Goal: Task Accomplishment & Management: Manage account settings

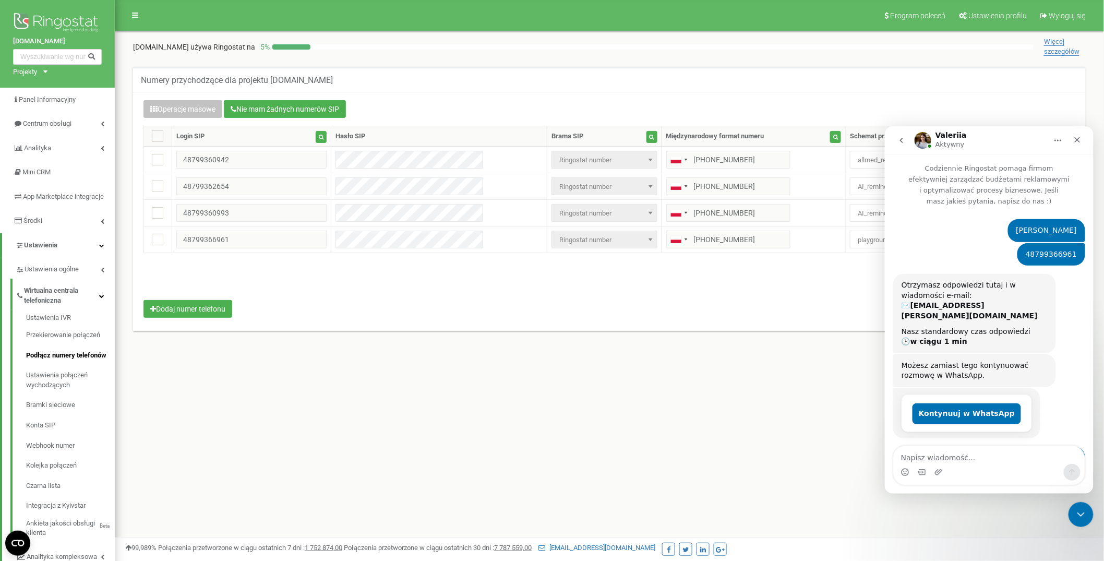
scroll to position [252, 0]
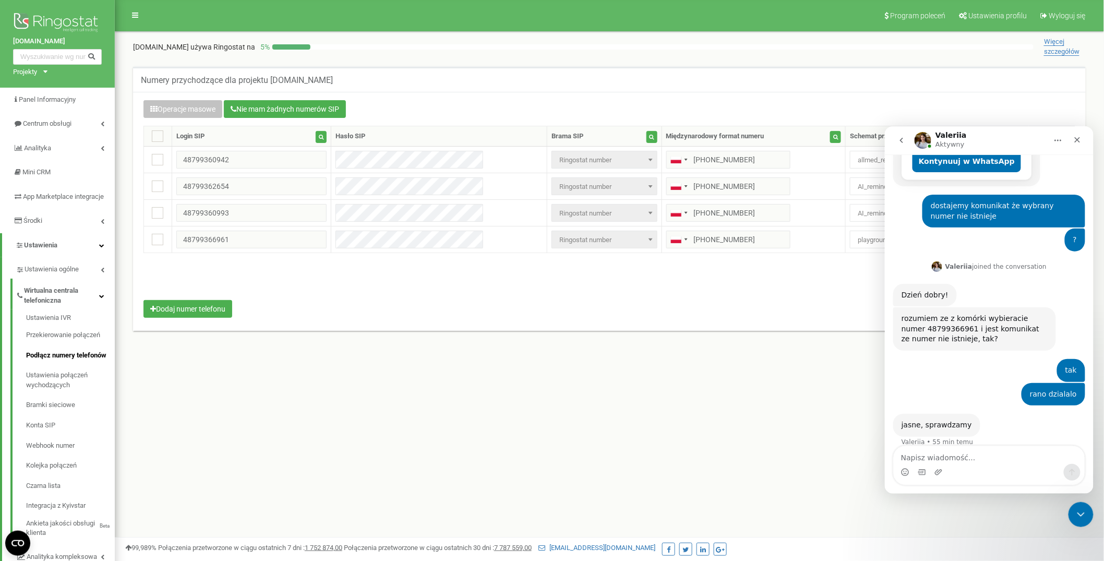
click at [541, 22] on nav "Program poleceń Ustawienia profilu Wyloguj się" at bounding box center [609, 15] width 989 height 31
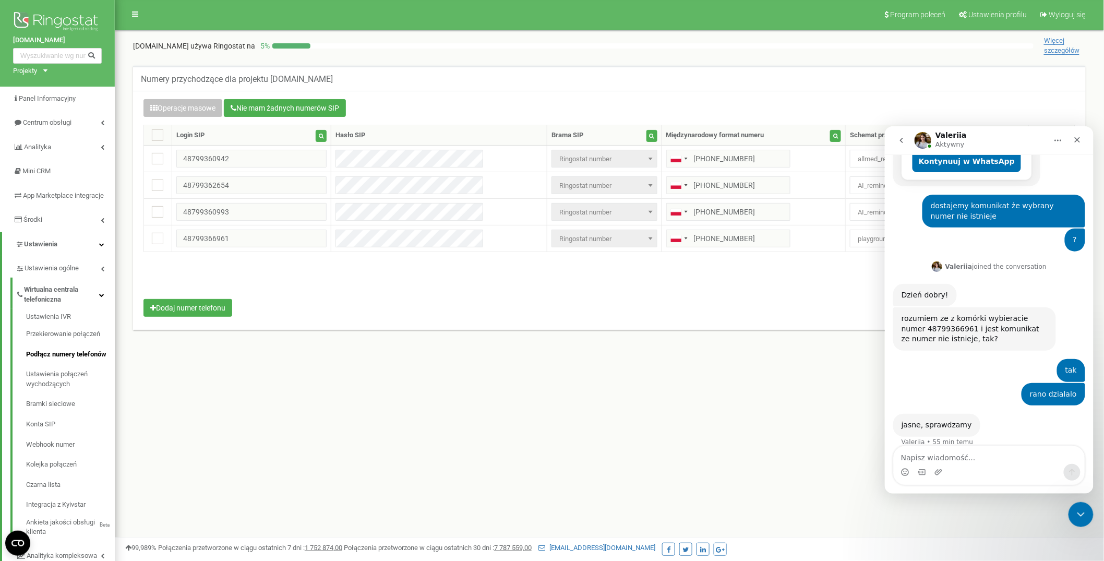
scroll to position [0, 0]
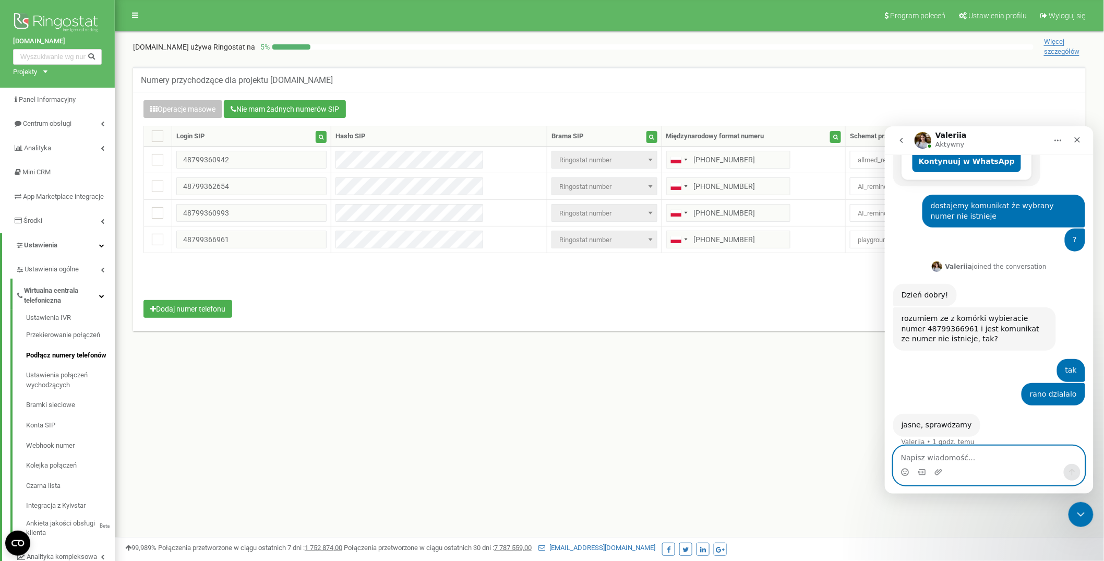
click at [920, 453] on textarea "Napisz wiadomość..." at bounding box center [988, 454] width 191 height 18
type textarea "?"
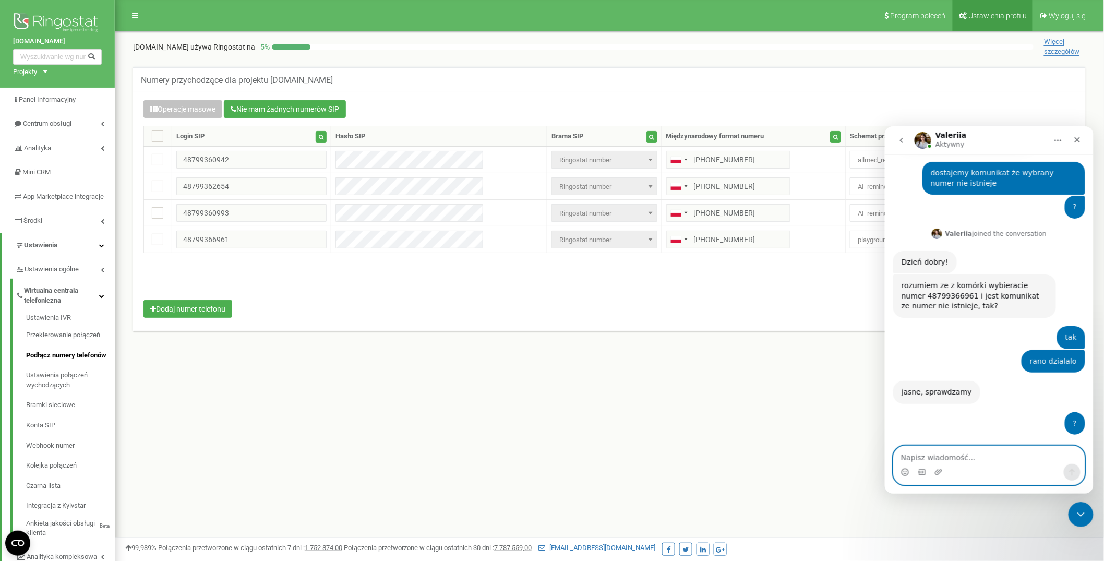
scroll to position [326, 0]
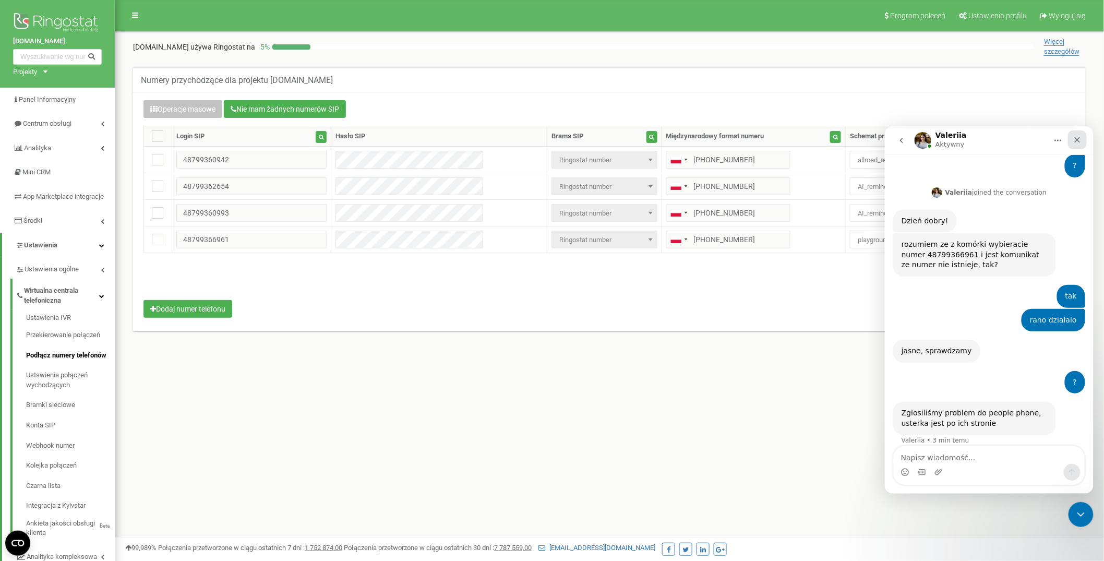
click at [1080, 137] on icon "Zamknij" at bounding box center [1076, 139] width 8 height 8
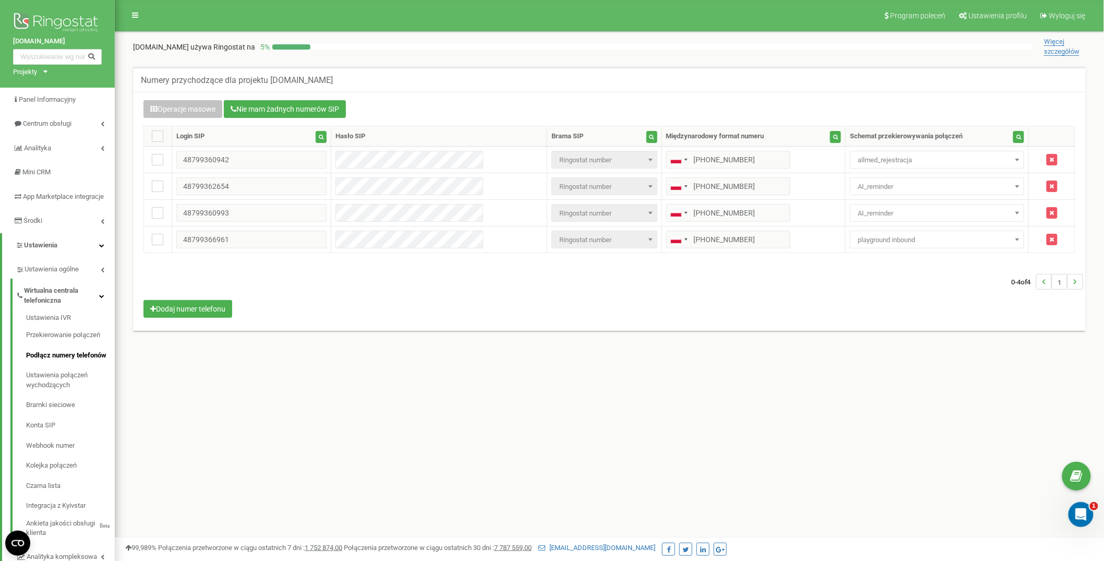
click at [736, 95] on div "Operacje masowe Nie mam żadnych numerów SIP Ustawienie Wybierz ustawienie do ed…" at bounding box center [609, 211] width 952 height 239
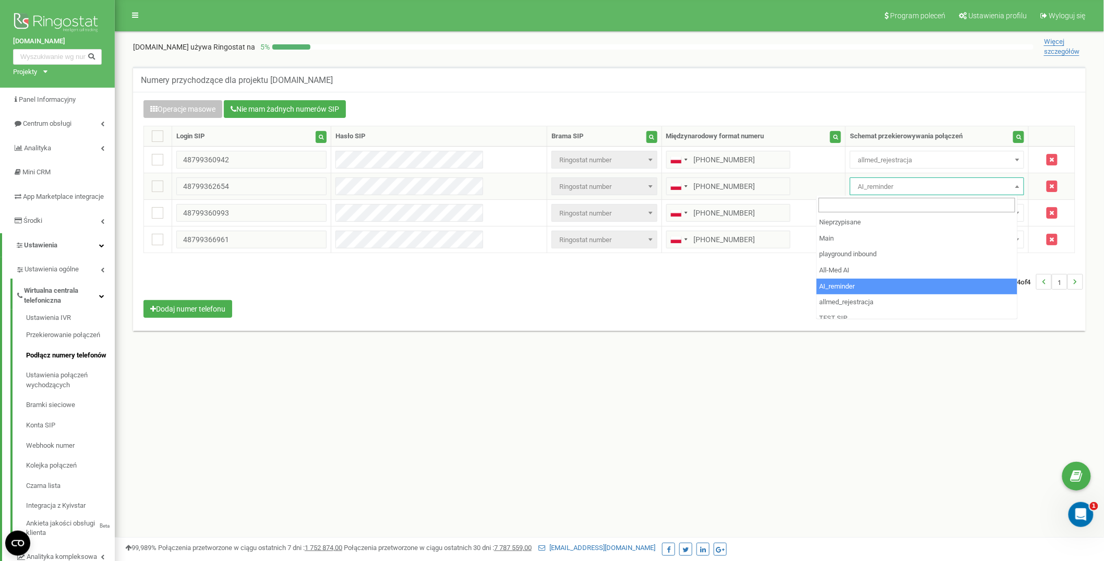
click at [871, 191] on span "AI_reminder" at bounding box center [936, 186] width 167 height 15
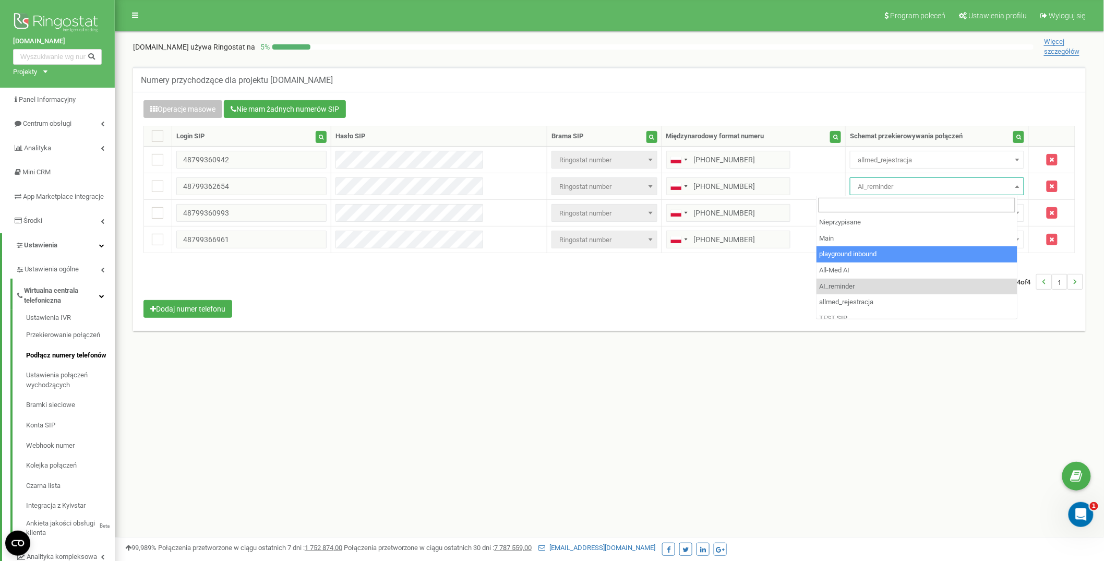
select select "176779"
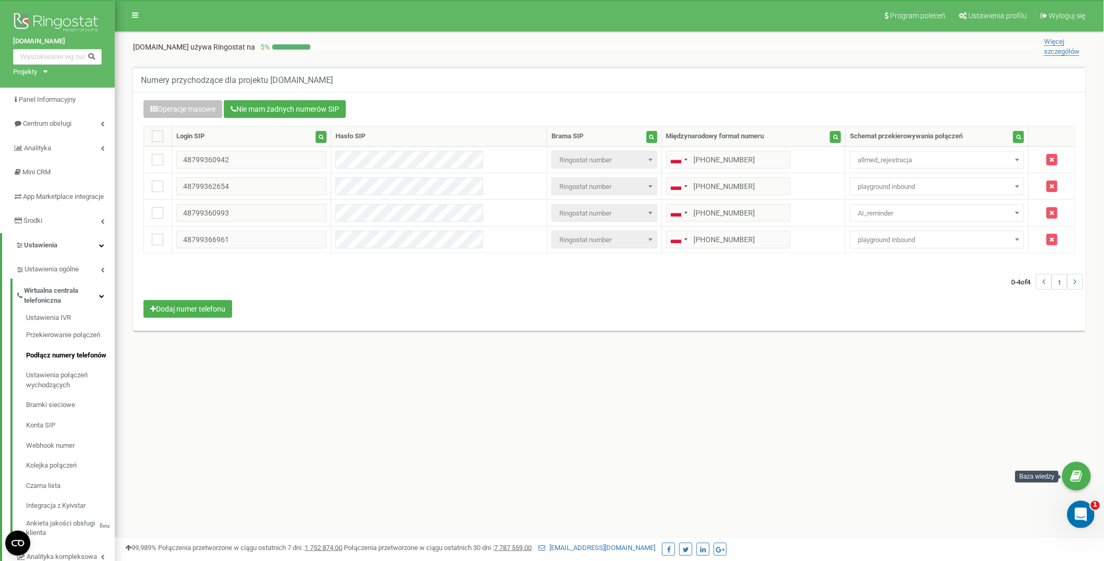
click at [1083, 523] on div "Otwórz komunikator Intercom" at bounding box center [1078, 513] width 34 height 34
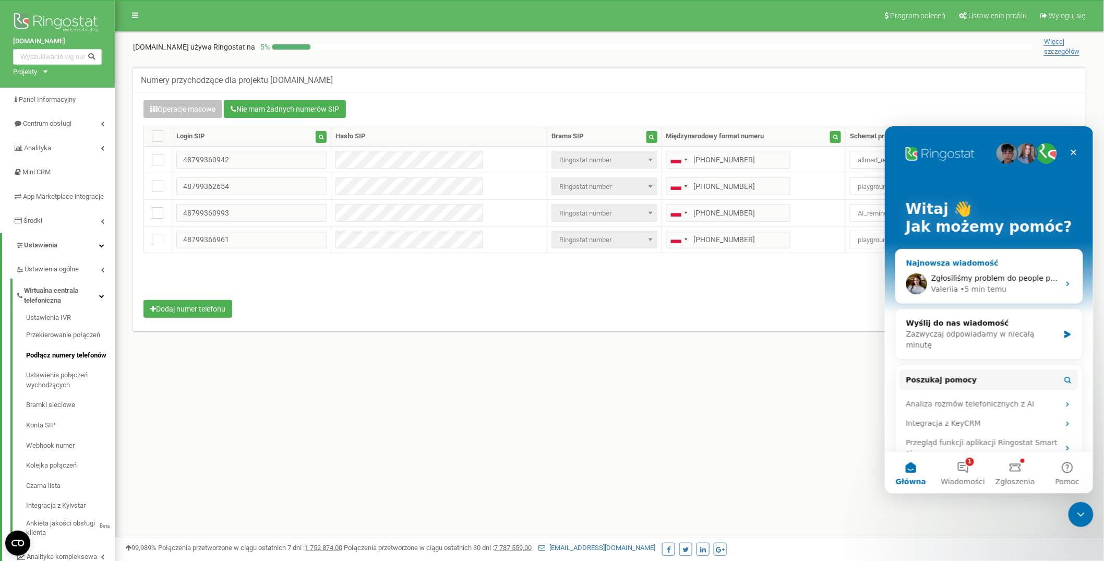
click at [979, 283] on div "• 5 min temu" at bounding box center [983, 288] width 46 height 11
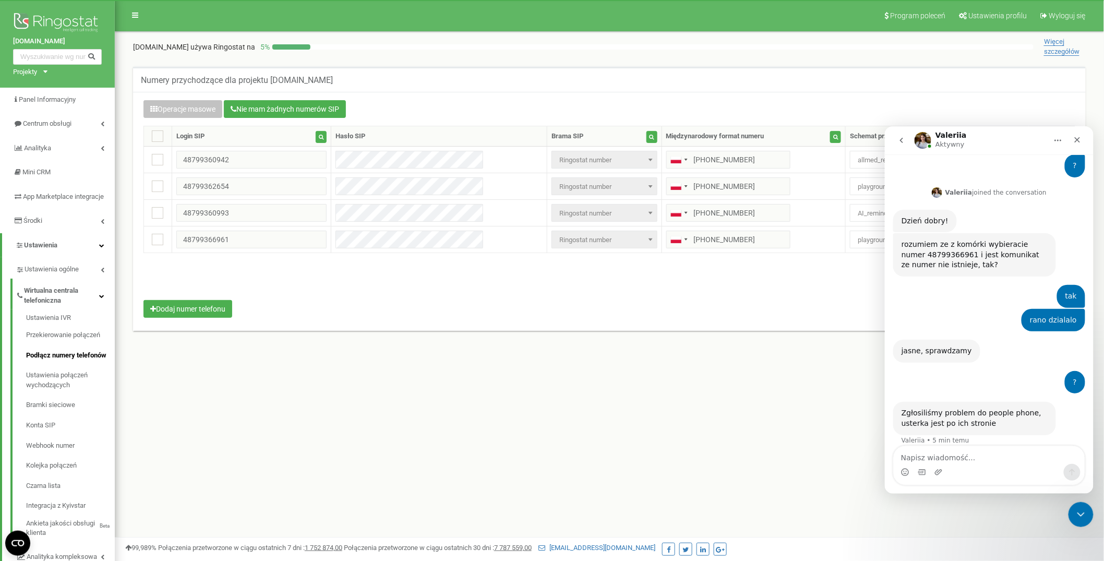
type textarea "799362654"
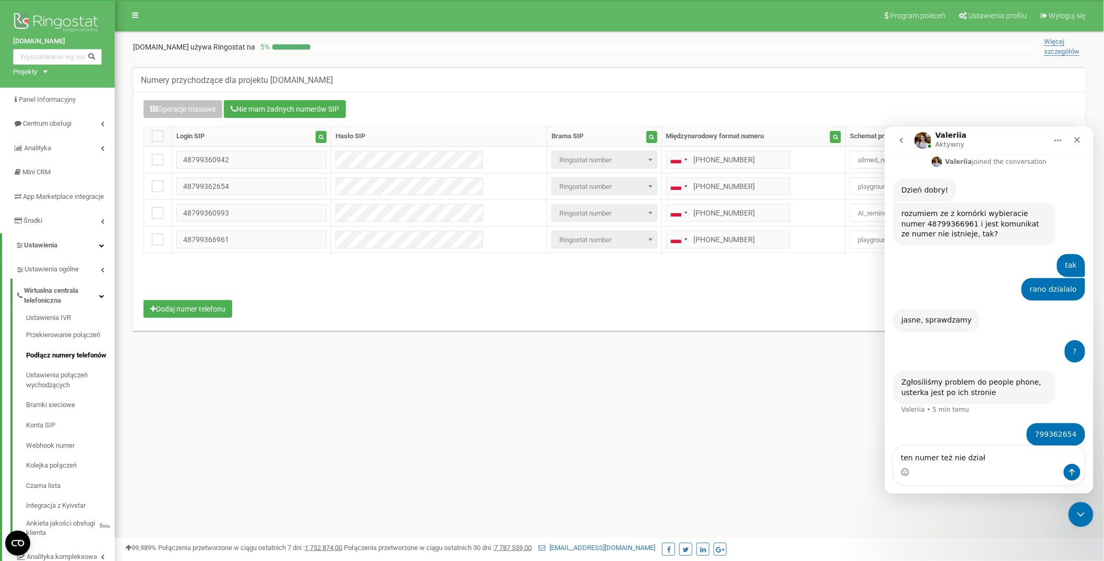
type textarea "ten numer też nie działą"
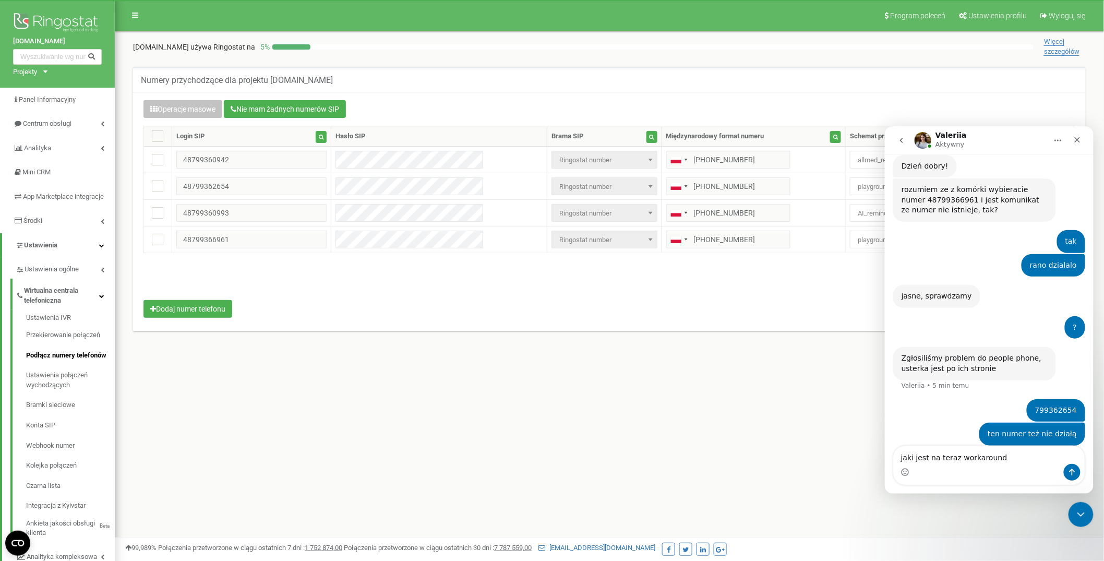
type textarea "jaki jest na teraz workaround?"
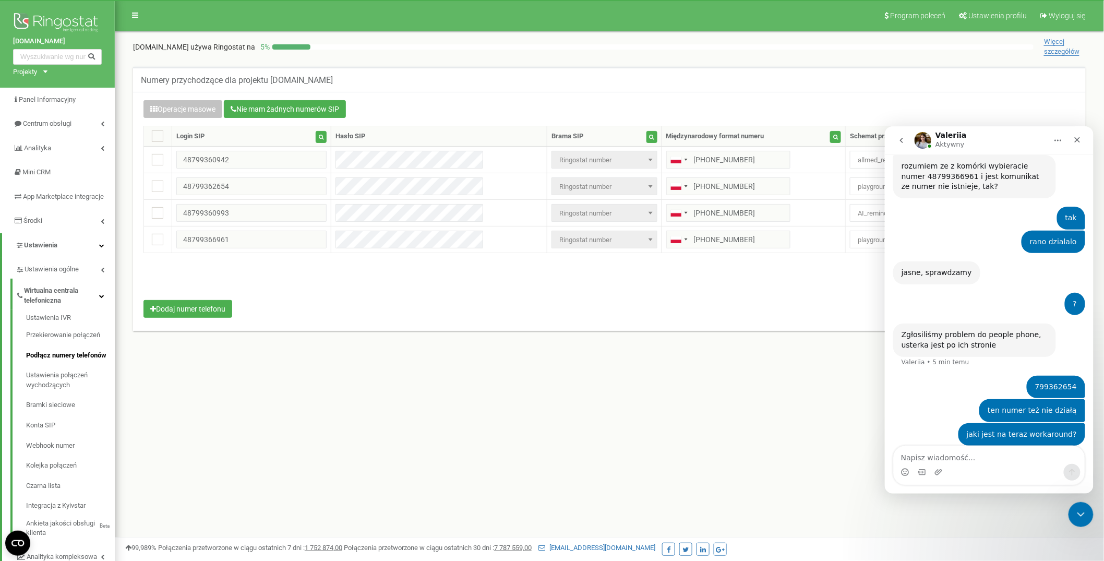
click at [702, 49] on div at bounding box center [652, 46] width 761 height 5
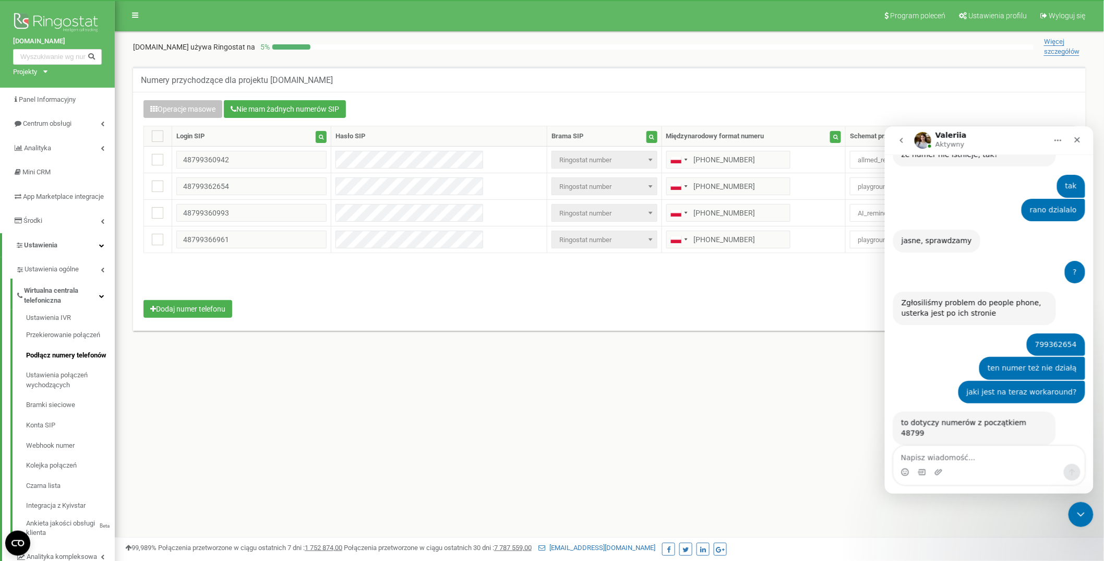
scroll to position [436, 0]
click at [993, 462] on textarea "Napisz wiadomość..." at bounding box center [988, 454] width 191 height 18
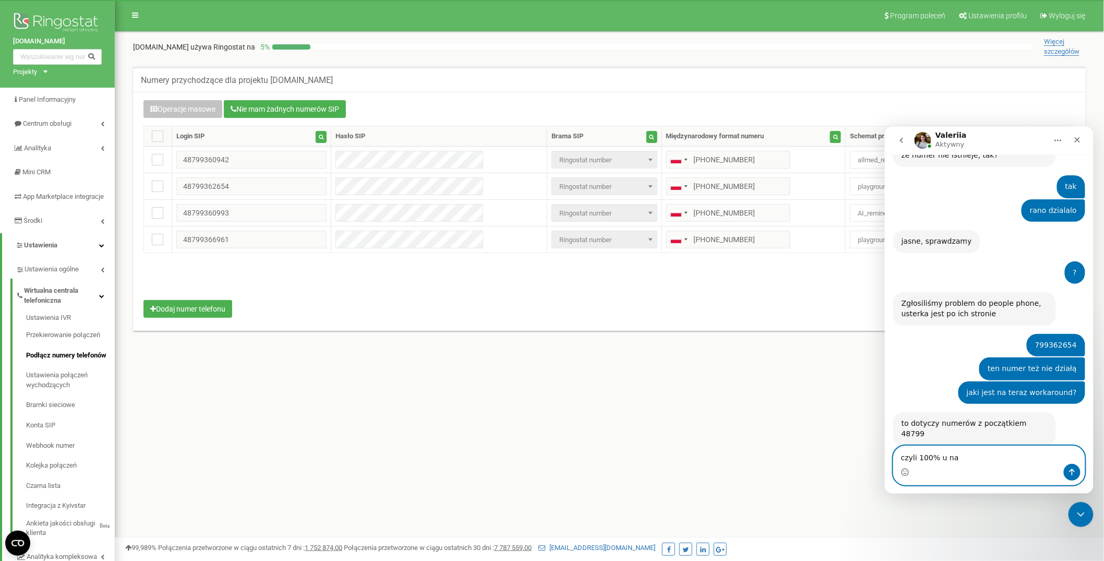
type textarea "czyli 100% u nas"
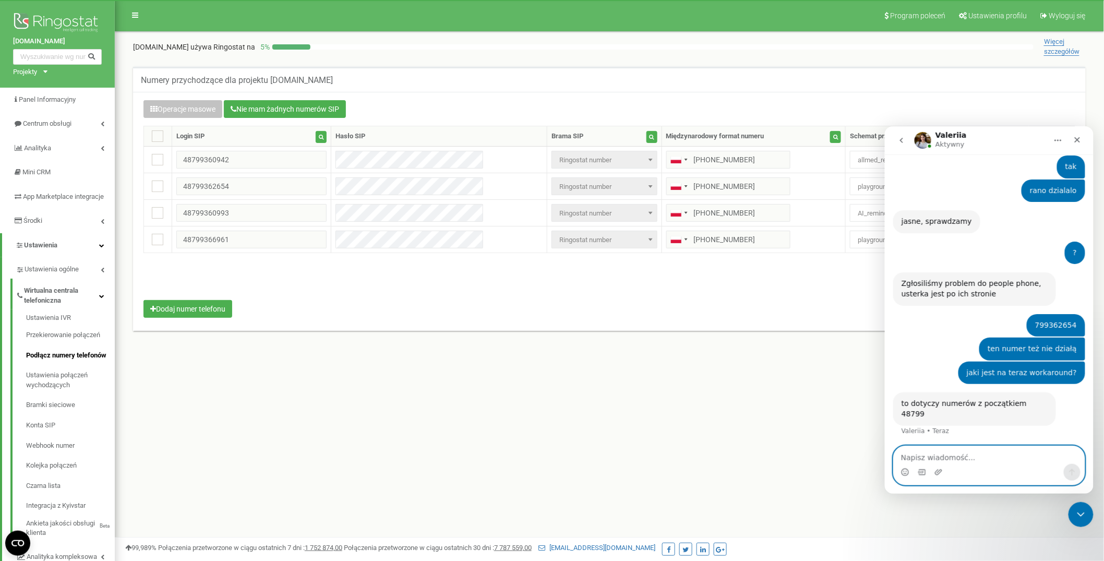
scroll to position [467, 0]
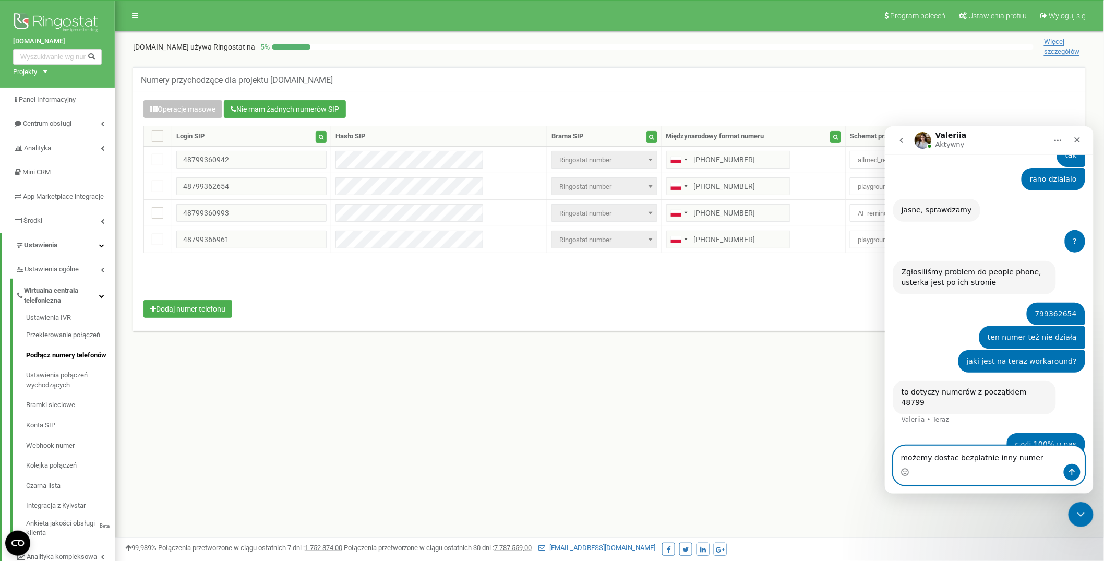
type textarea "możemy dostac bezplatnie inny numer?"
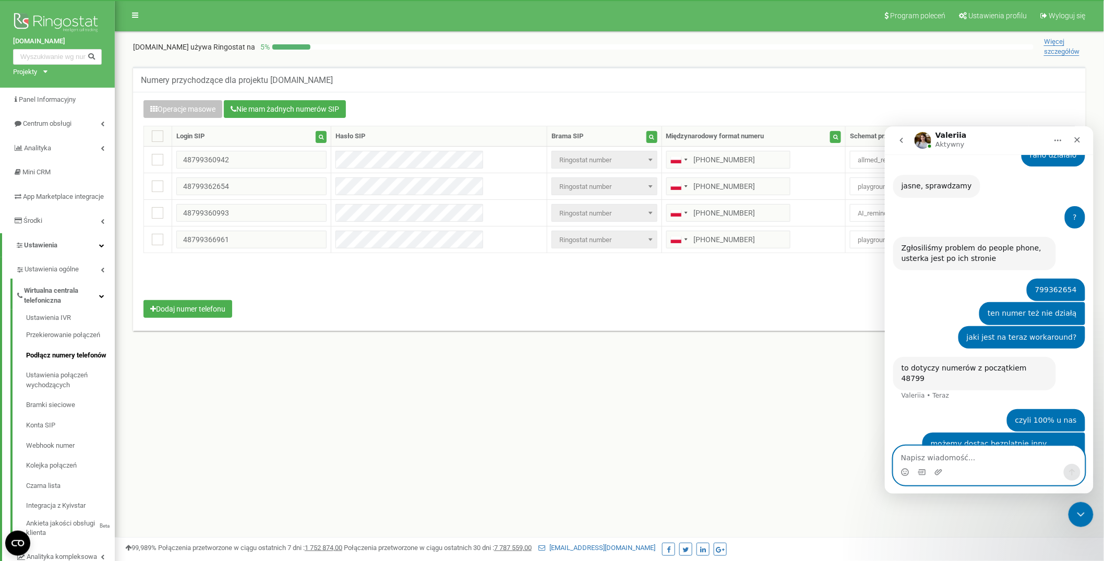
scroll to position [530, 0]
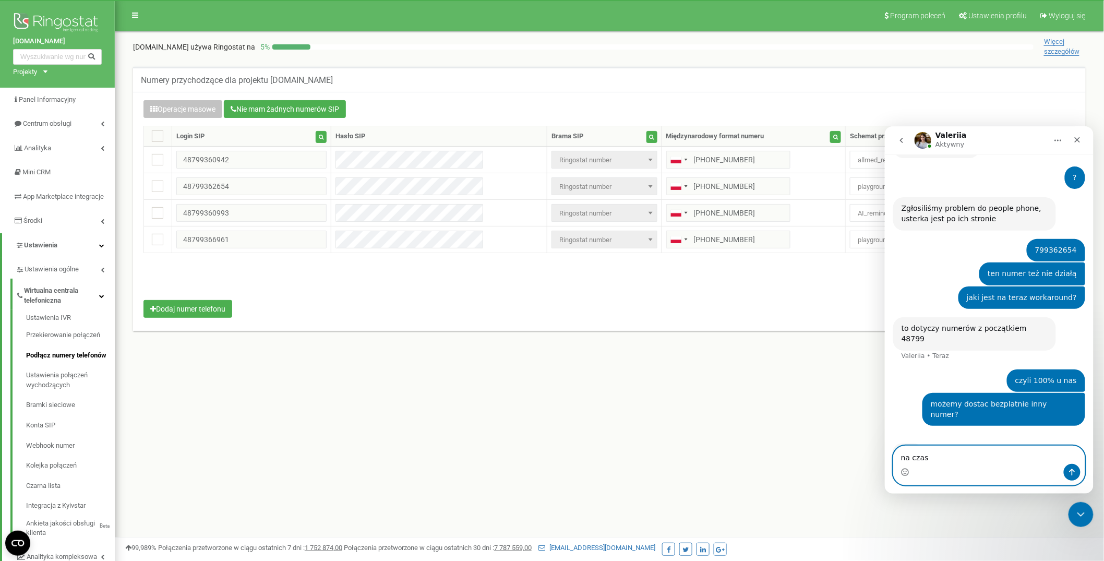
type textarea "na czas"
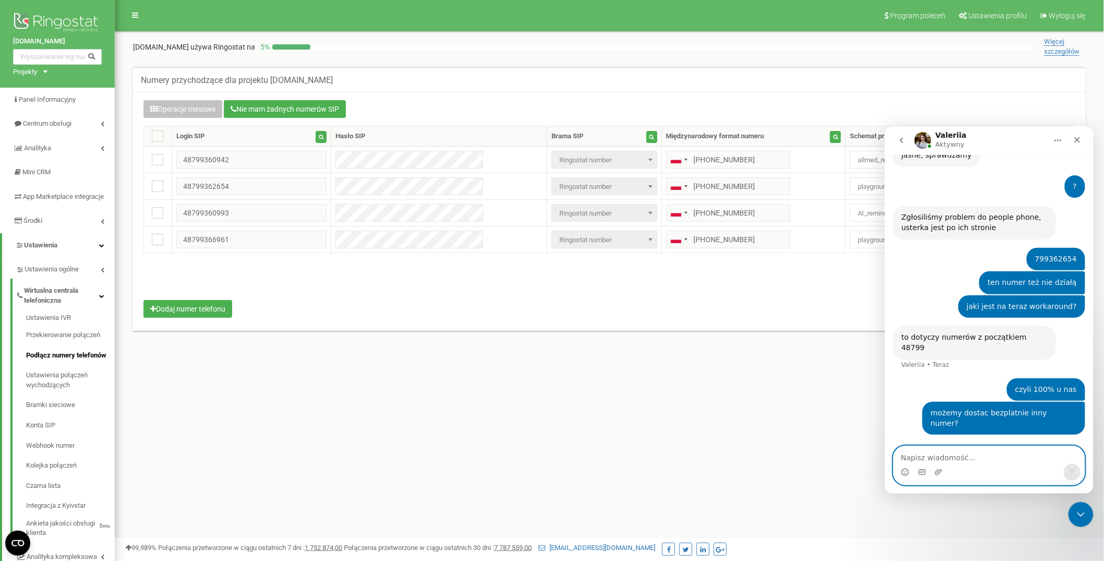
scroll to position [491, 0]
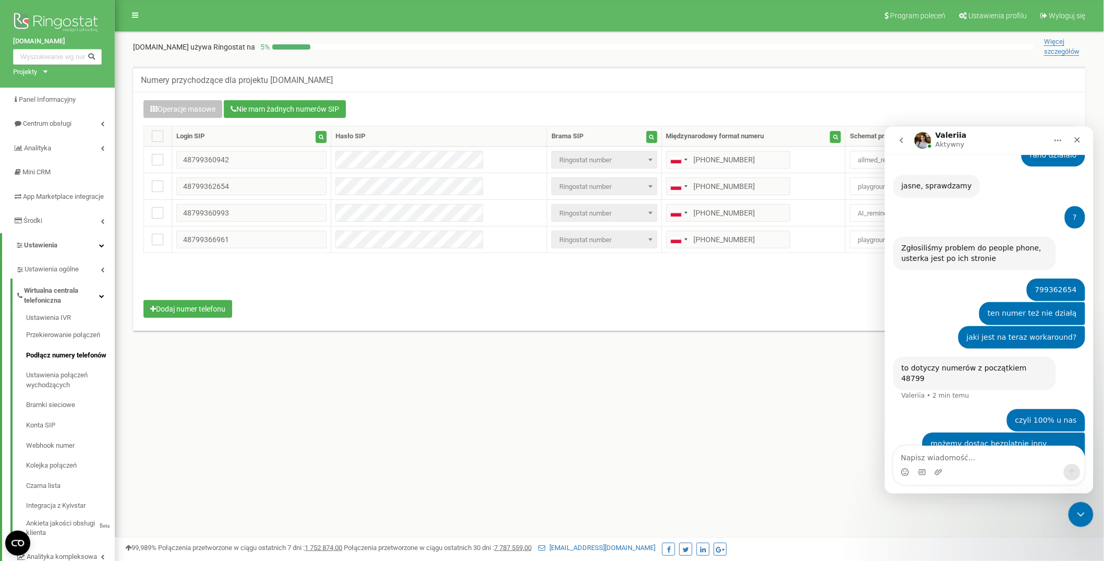
click at [469, 9] on nav "Program poleceń Ustawienia profilu Wyloguj się" at bounding box center [609, 15] width 989 height 31
click at [585, 124] on div "Operacje masowe Nie mam żadnych numerów SIP Ustawienie Wybierz ustawienie do ed…" at bounding box center [609, 210] width 947 height 220
click at [565, 105] on div "Operacje masowe Nie mam żadnych numerów SIP" at bounding box center [609, 110] width 932 height 20
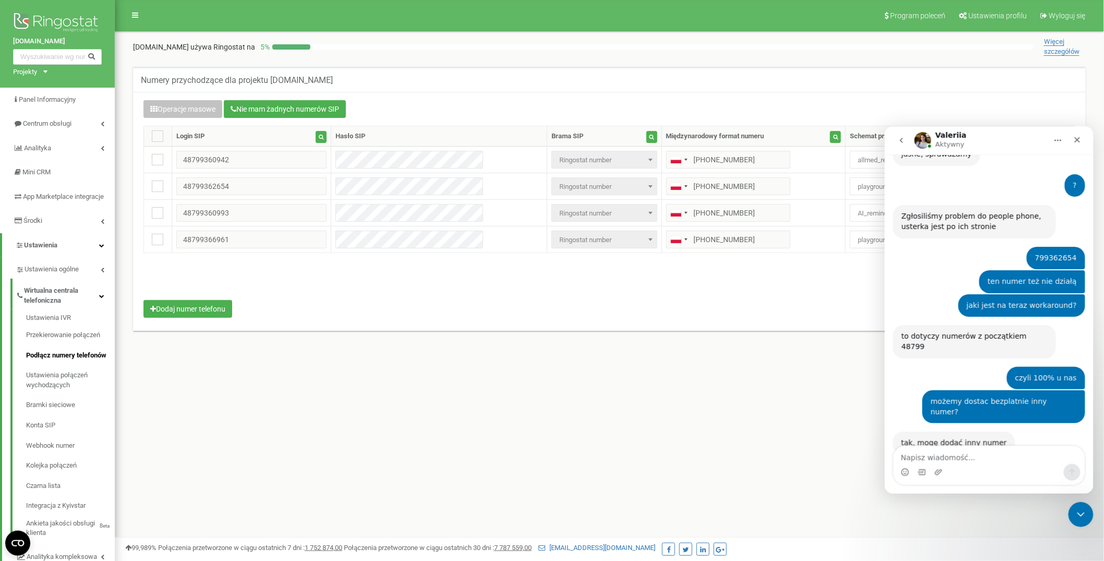
scroll to position [522, 0]
click at [974, 446] on textarea "Napisz wiadomość..." at bounding box center [988, 454] width 191 height 18
type textarea "ok poprosze"
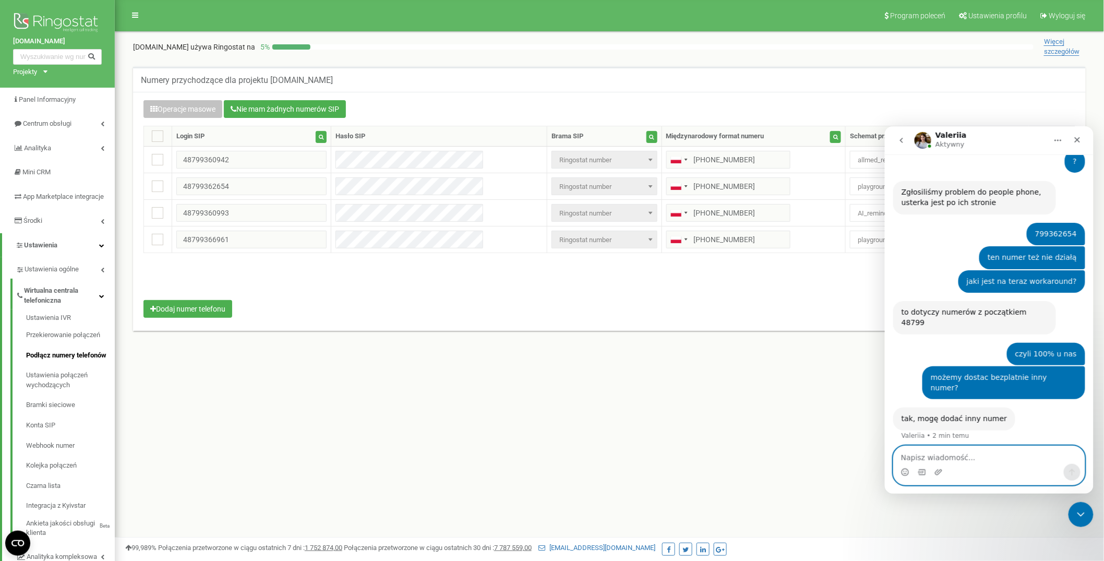
scroll to position [553, 0]
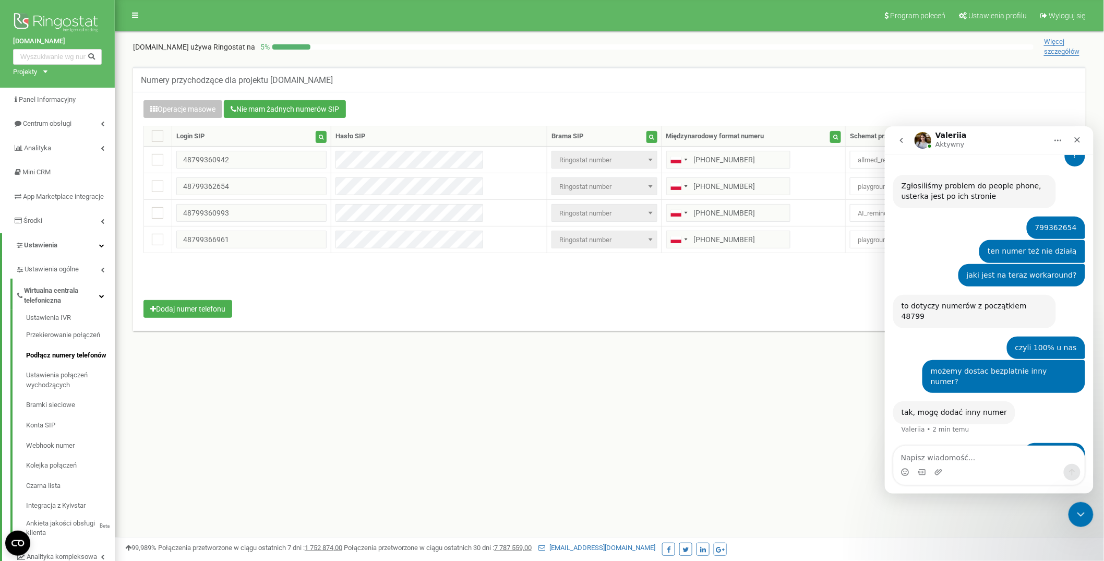
click at [598, 33] on div "aurero.com używa Ringostat na 5 % Więcej szczegółów" at bounding box center [609, 44] width 973 height 25
click at [530, 85] on div "Numery przychodzące dla projektu [DOMAIN_NAME]" at bounding box center [609, 79] width 952 height 25
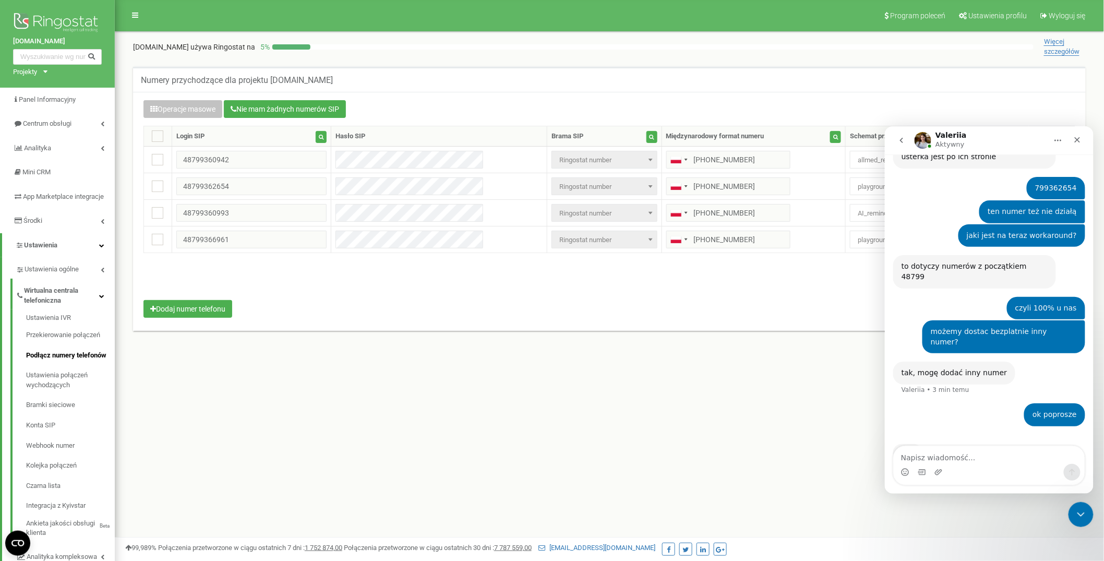
click at [530, 85] on div "Numery przychodzące dla projektu [DOMAIN_NAME]" at bounding box center [609, 79] width 952 height 25
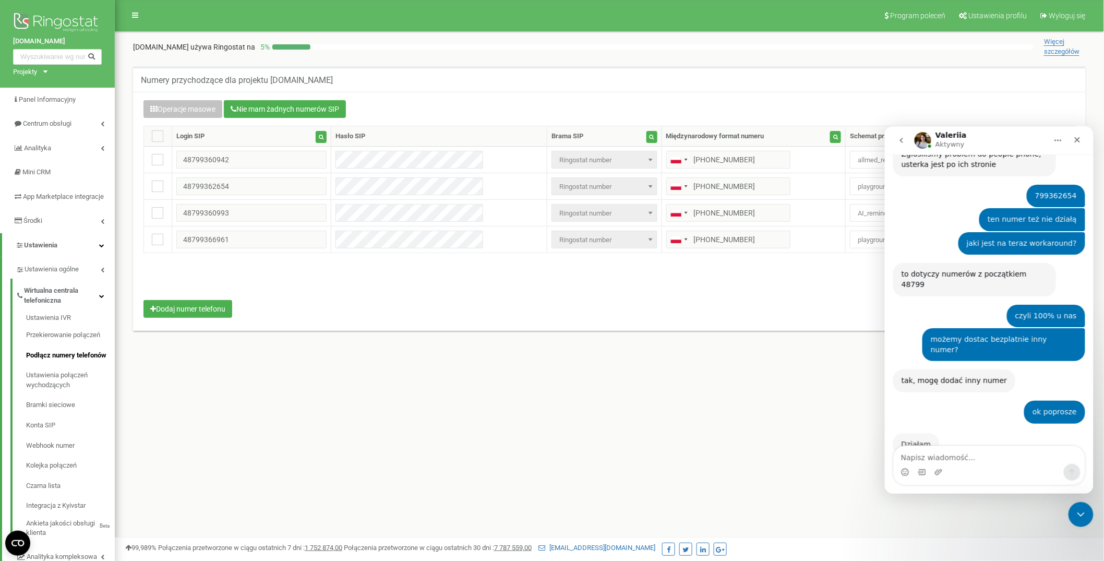
scroll to position [584, 0]
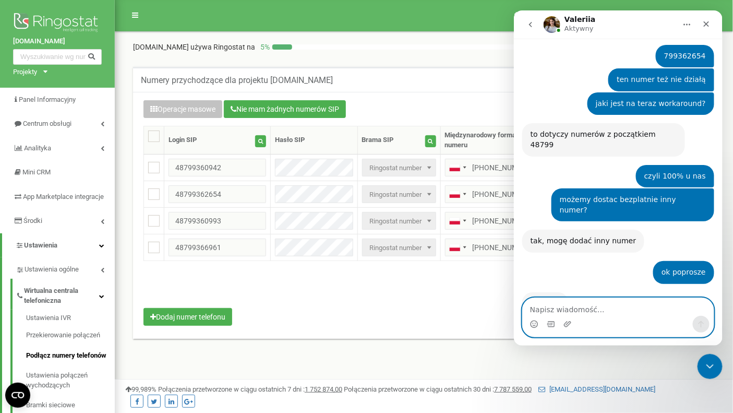
scroll to position [616, 0]
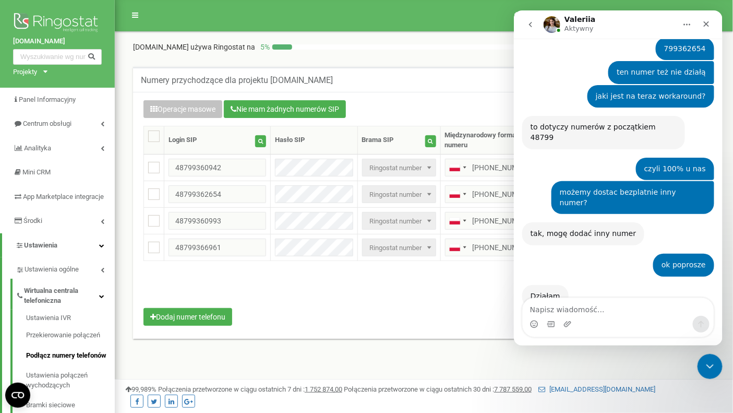
click at [269, 23] on nav "Program poleceń Ustawienia profilu Wyloguj się" at bounding box center [424, 15] width 618 height 31
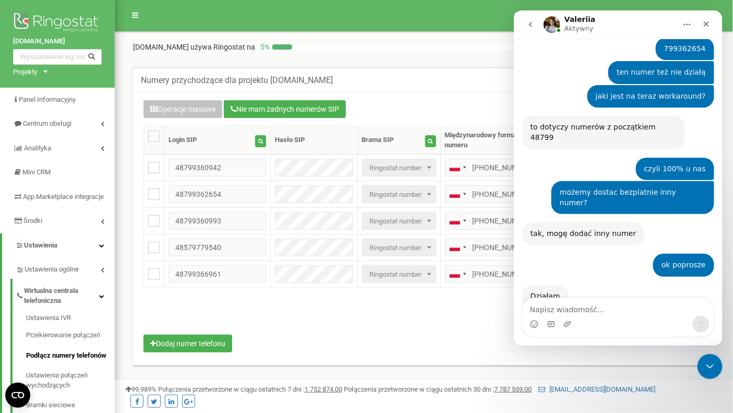
scroll to position [656, 0]
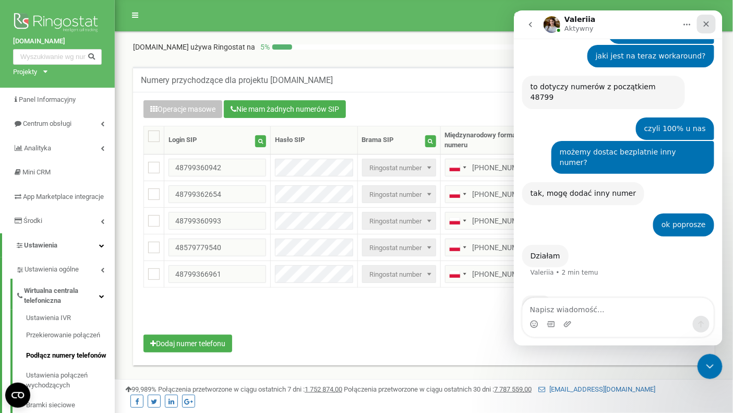
click at [703, 27] on icon "Zamknij" at bounding box center [706, 23] width 8 height 8
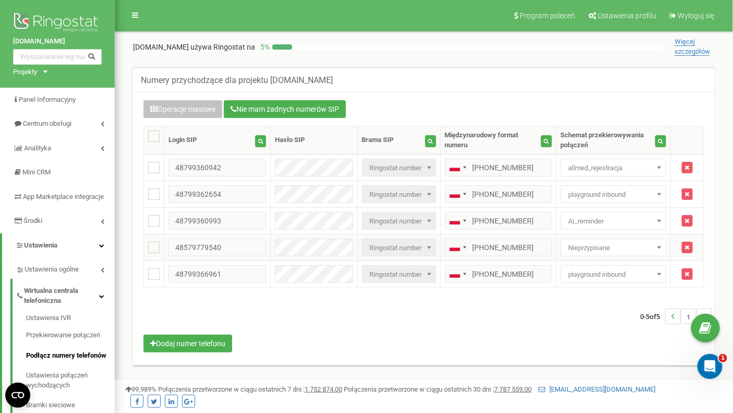
click at [609, 241] on span "Nieprzypisane" at bounding box center [613, 247] width 98 height 15
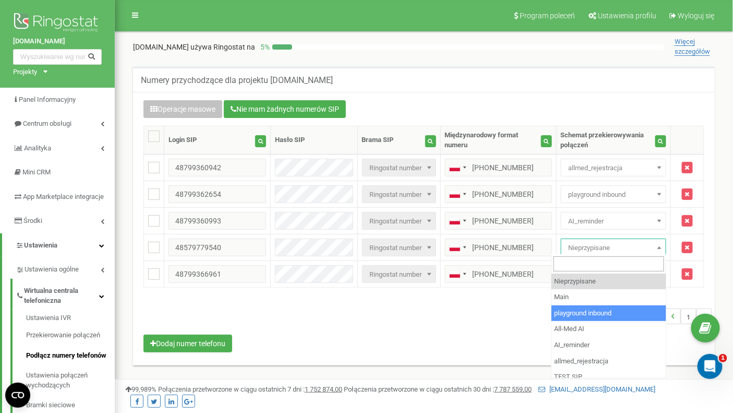
select select "176779"
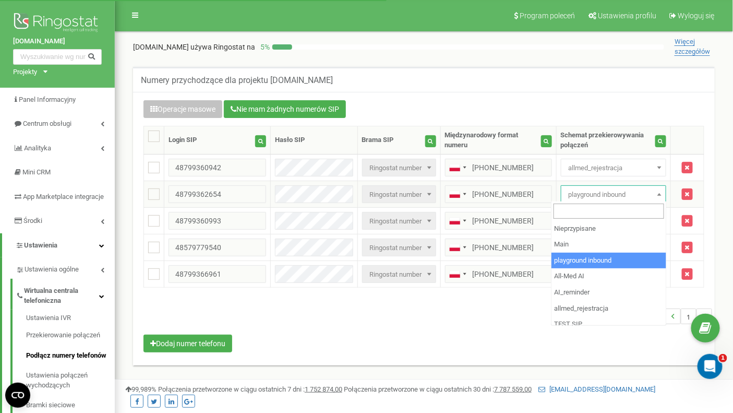
click at [593, 190] on span "playground inbound" at bounding box center [613, 194] width 98 height 15
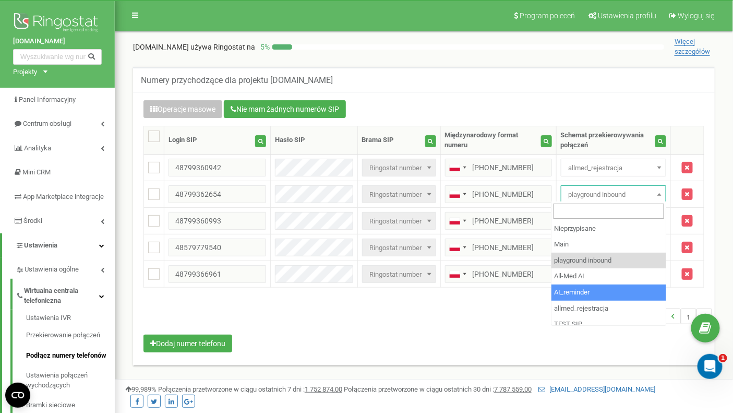
select select "181853"
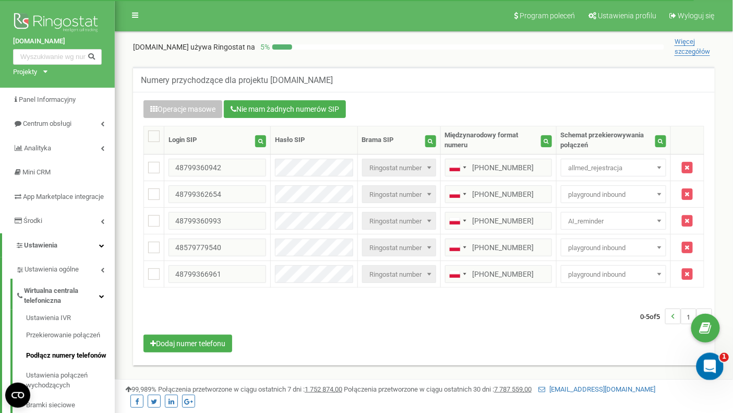
click at [707, 360] on icon "Otwórz komunikator Intercom" at bounding box center [708, 364] width 17 height 17
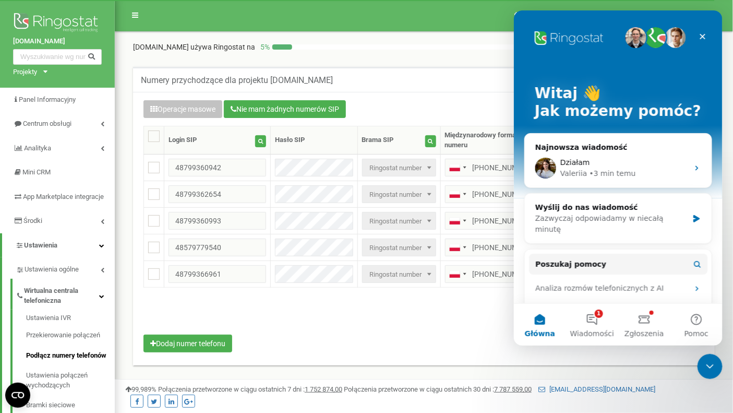
click at [599, 173] on div "• 3 min temu" at bounding box center [612, 172] width 46 height 11
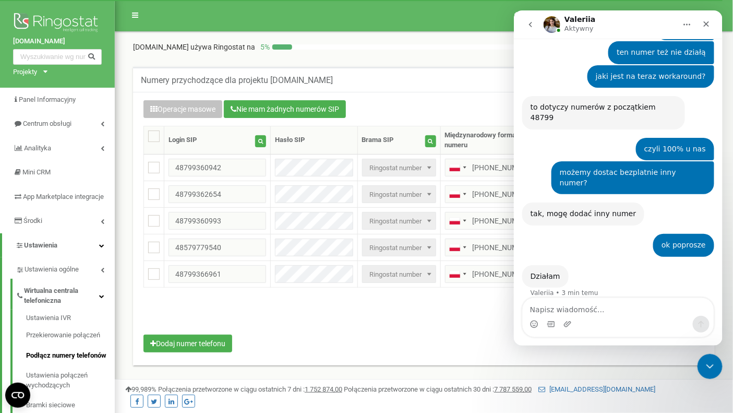
scroll to position [656, 0]
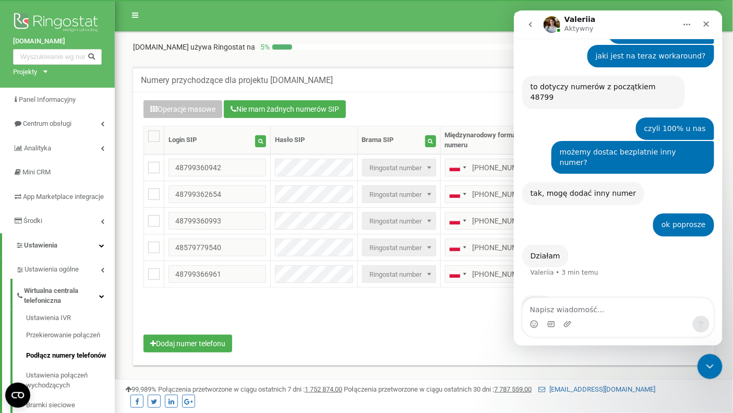
click at [605, 303] on textarea "Napisz wiadomość..." at bounding box center [617, 306] width 191 height 18
click at [719, 368] on div "Zamknij komunikator Intercom" at bounding box center [708, 364] width 25 height 25
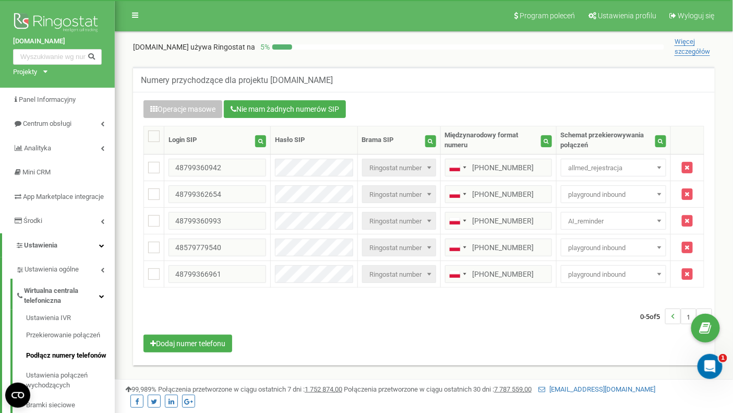
click at [500, 54] on div "aurero.com używa Ringostat na 5 % Więcej szczegółów" at bounding box center [424, 46] width 582 height 19
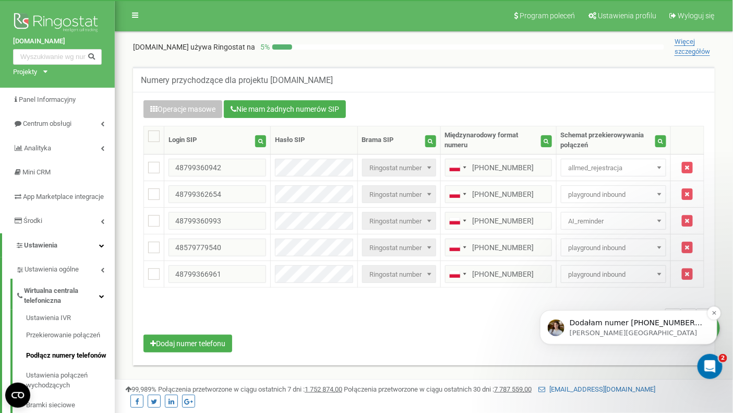
scroll to position [660, 0]
click at [711, 357] on div "Otwórz komunikator Intercom" at bounding box center [708, 364] width 34 height 34
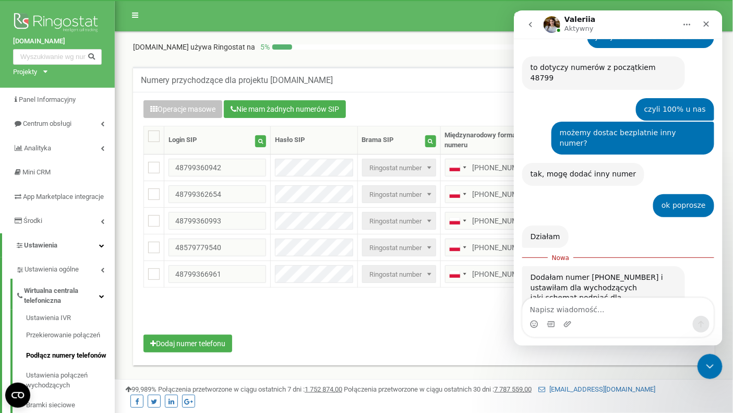
scroll to position [677, 0]
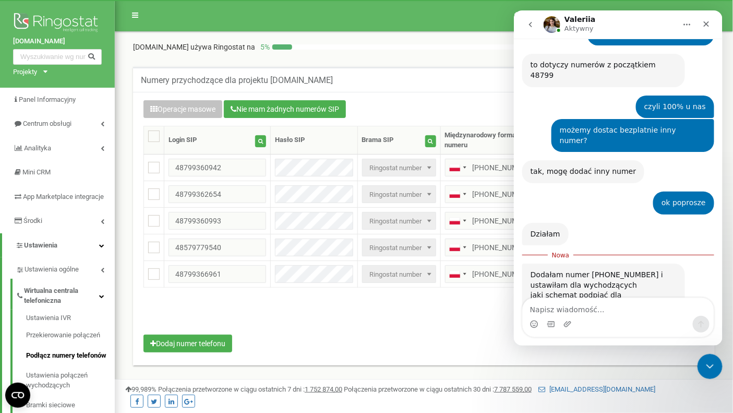
click at [610, 310] on textarea "Napisz wiadomość..." at bounding box center [617, 306] width 191 height 18
type textarea "ok dziekuje"
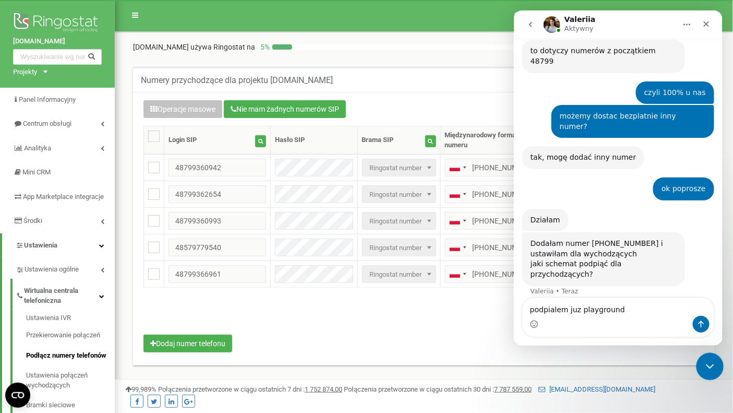
type textarea "podpialem juz playground"
click at [712, 378] on body at bounding box center [366, 313] width 733 height 626
click at [710, 371] on div "Zamknij komunikator Intercom" at bounding box center [708, 364] width 25 height 25
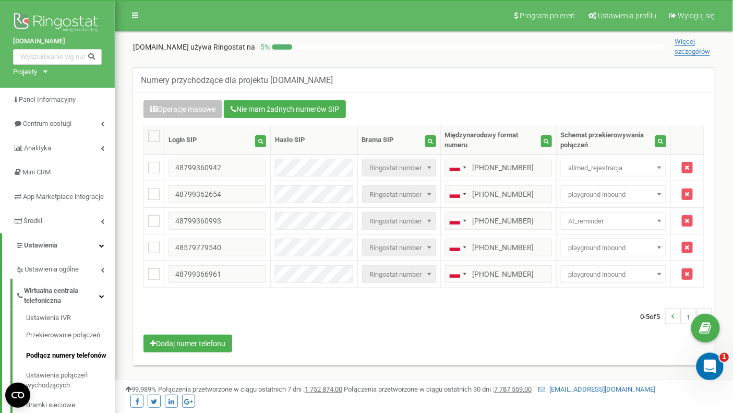
click at [711, 372] on div "Otwórz komunikator Intercom" at bounding box center [708, 364] width 34 height 34
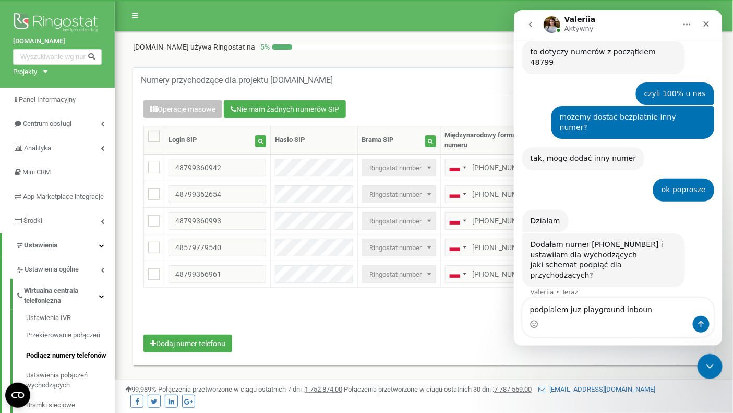
type textarea "podpialem juz playground inbound"
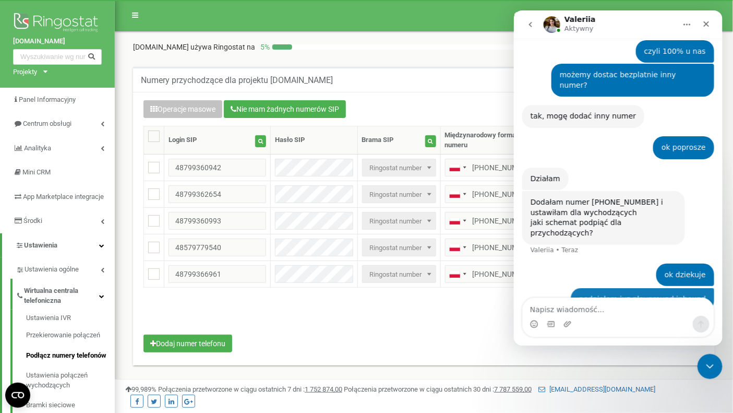
scroll to position [755, 0]
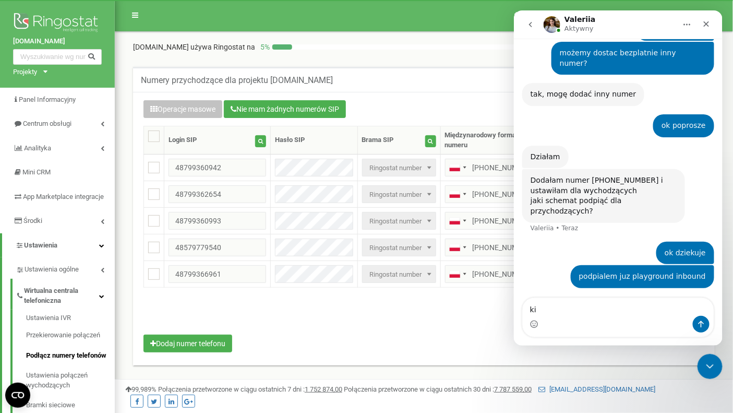
type textarea "k"
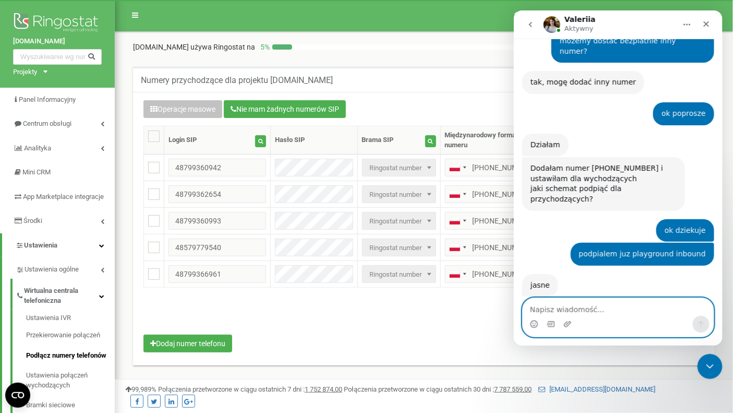
scroll to position [770, 0]
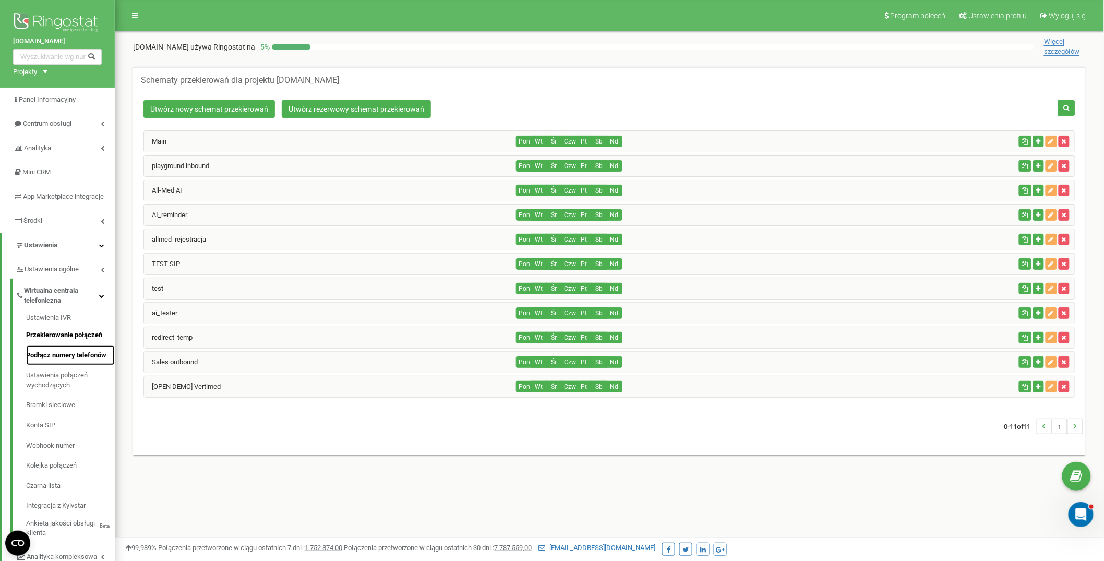
click at [69, 364] on link "Podłącz numery telefonów" at bounding box center [70, 355] width 89 height 20
